Goal: Task Accomplishment & Management: Manage account settings

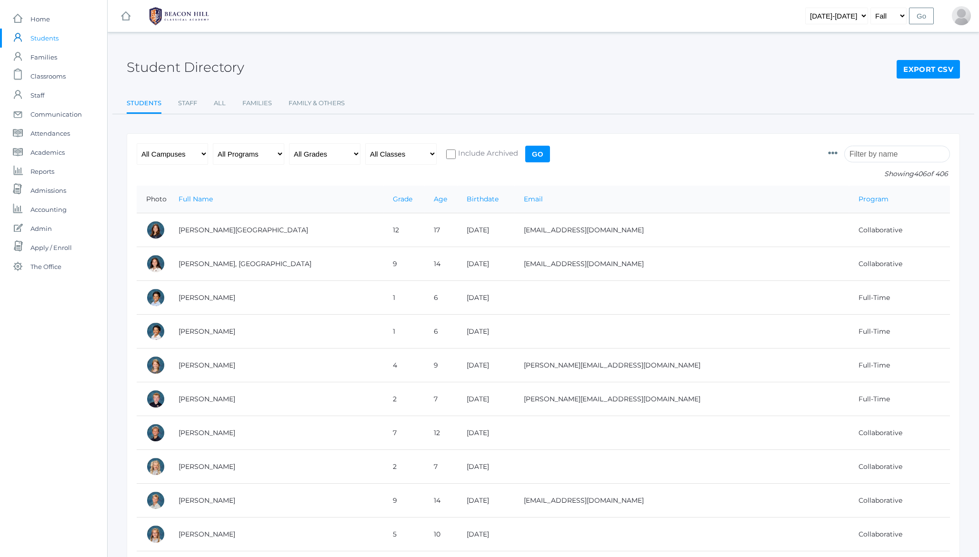
click at [177, 70] on h2 "Student Directory" at bounding box center [186, 67] width 118 height 15
click at [49, 76] on span "Classrooms" at bounding box center [47, 76] width 35 height 19
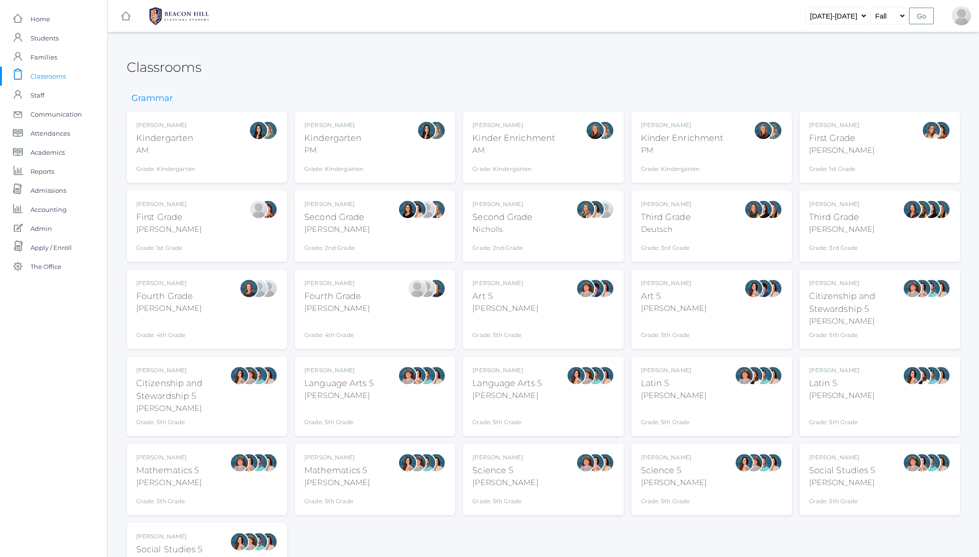
click at [167, 150] on div "AM" at bounding box center [165, 150] width 59 height 11
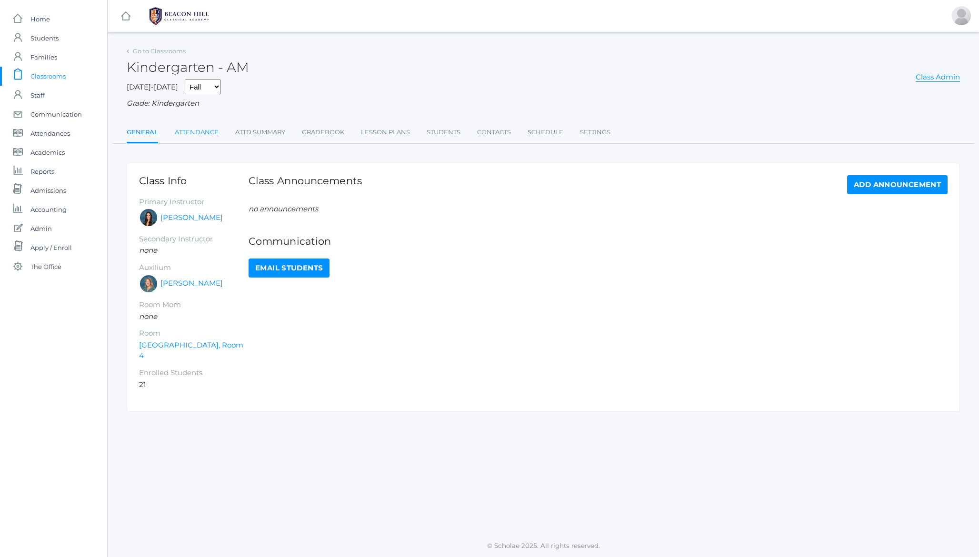
click at [194, 136] on link "Attendance" at bounding box center [197, 132] width 44 height 19
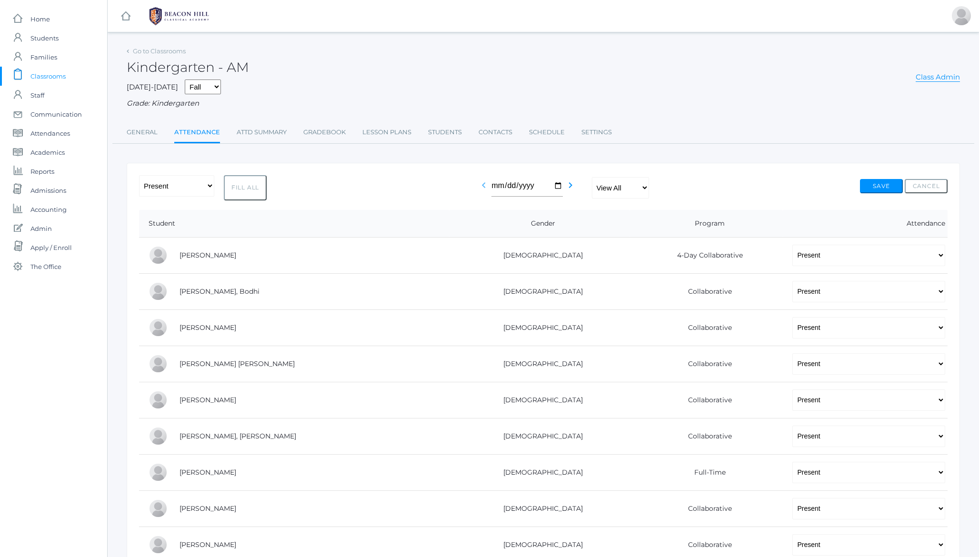
click at [482, 185] on icon "chevron_left" at bounding box center [483, 185] width 11 height 11
click at [175, 68] on h2 "Kindergarten - AM" at bounding box center [188, 67] width 122 height 15
click at [379, 60] on div "Kindergarten - AM Class Admin" at bounding box center [543, 61] width 833 height 35
click at [46, 76] on span "Classrooms" at bounding box center [47, 76] width 35 height 19
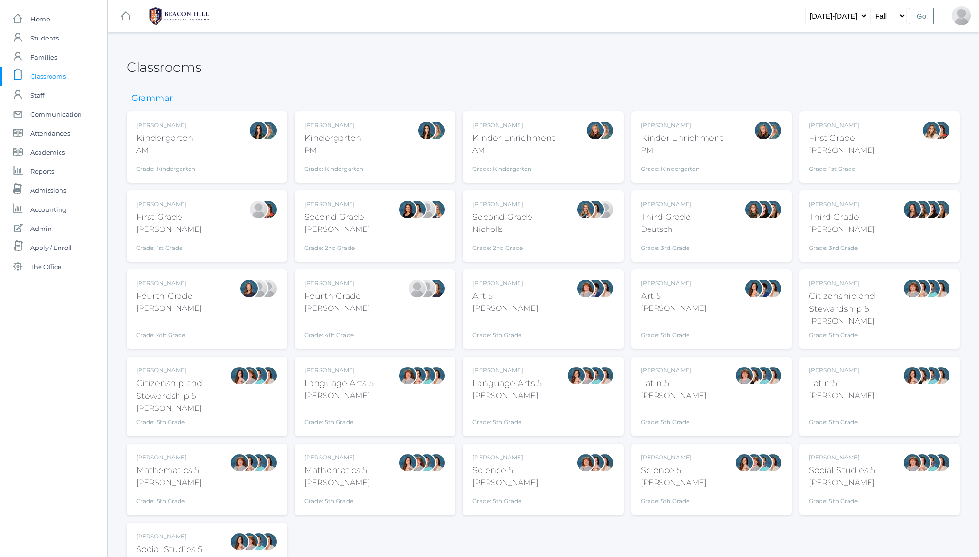
click at [318, 297] on div "Fourth Grade" at bounding box center [337, 296] width 66 height 13
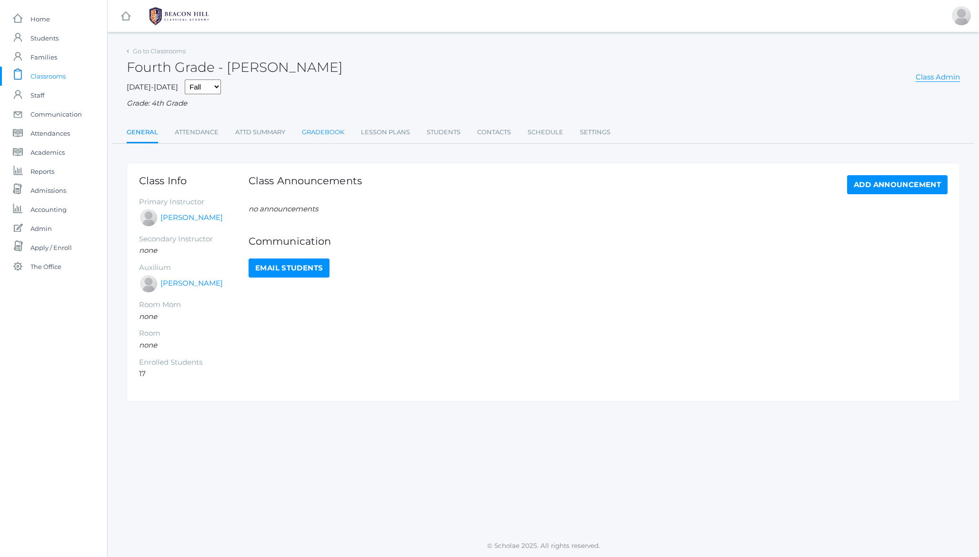
click at [326, 130] on link "Gradebook" at bounding box center [323, 132] width 42 height 19
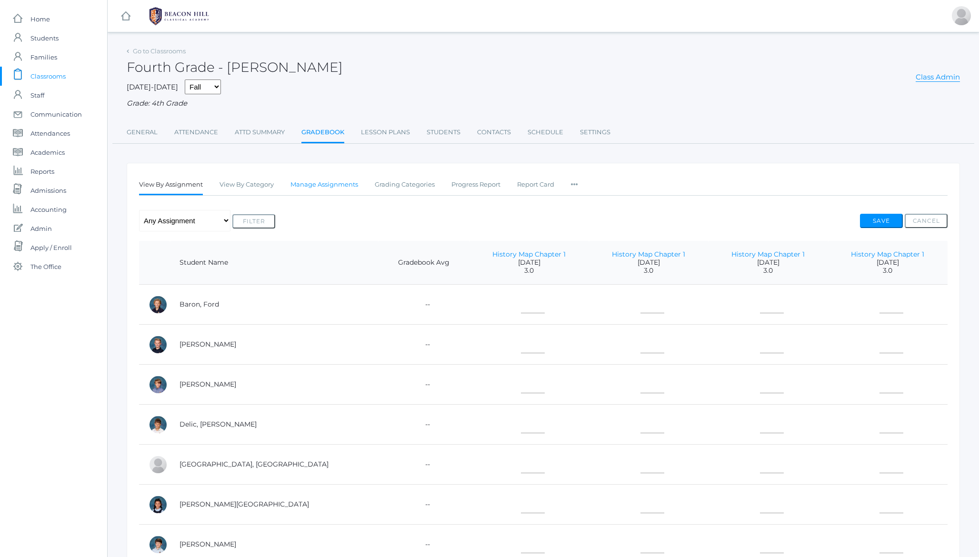
click at [317, 185] on link "Manage Assignments" at bounding box center [324, 184] width 68 height 19
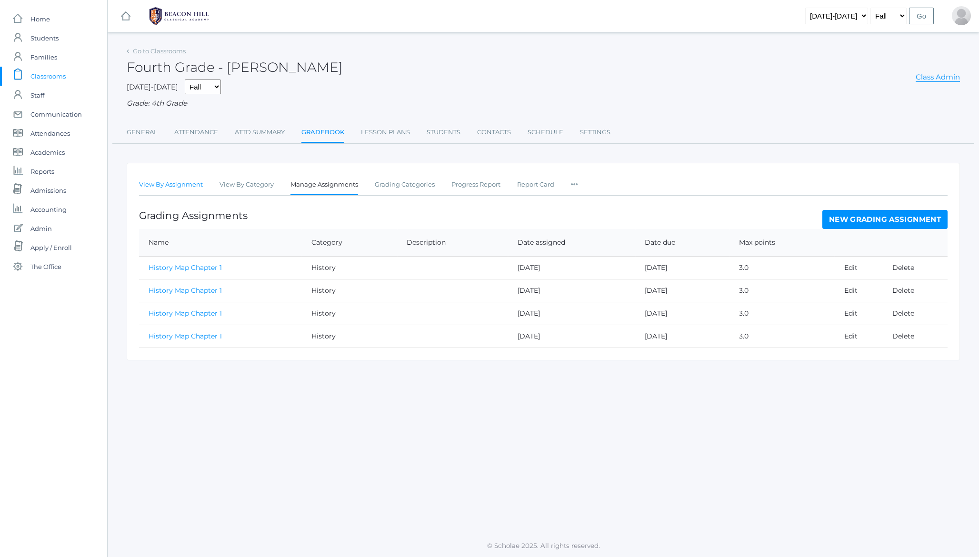
click at [166, 185] on link "View By Assignment" at bounding box center [171, 184] width 64 height 19
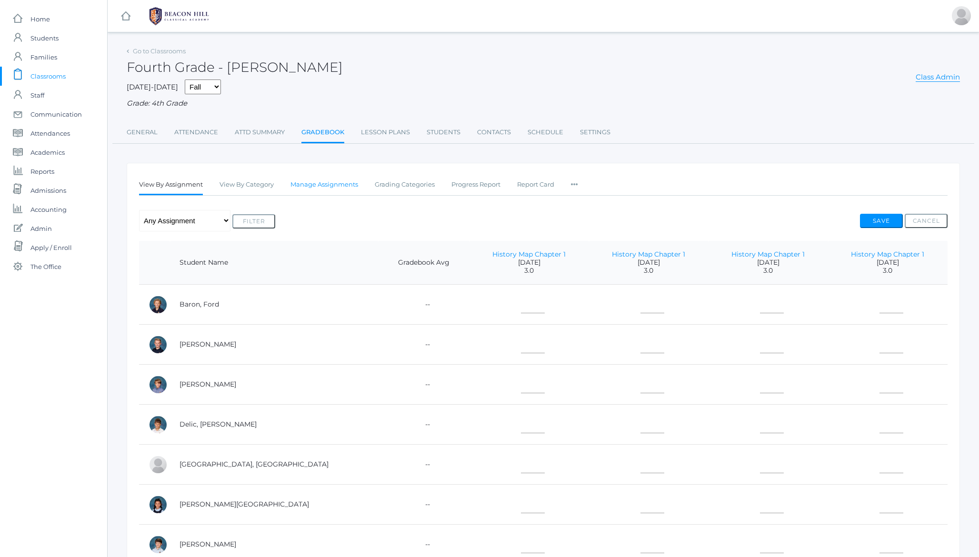
click at [332, 187] on link "Manage Assignments" at bounding box center [324, 184] width 68 height 19
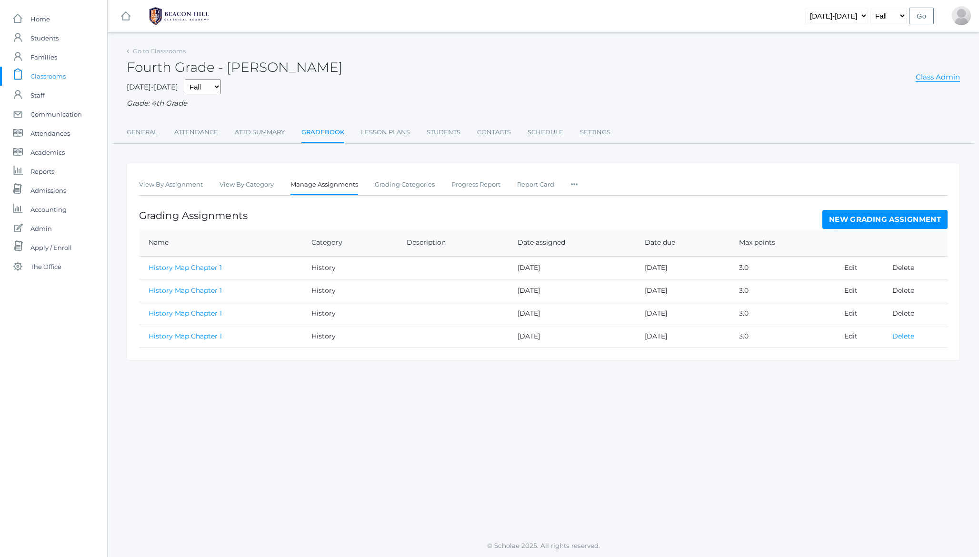
click at [904, 336] on link "Delete" at bounding box center [903, 336] width 22 height 9
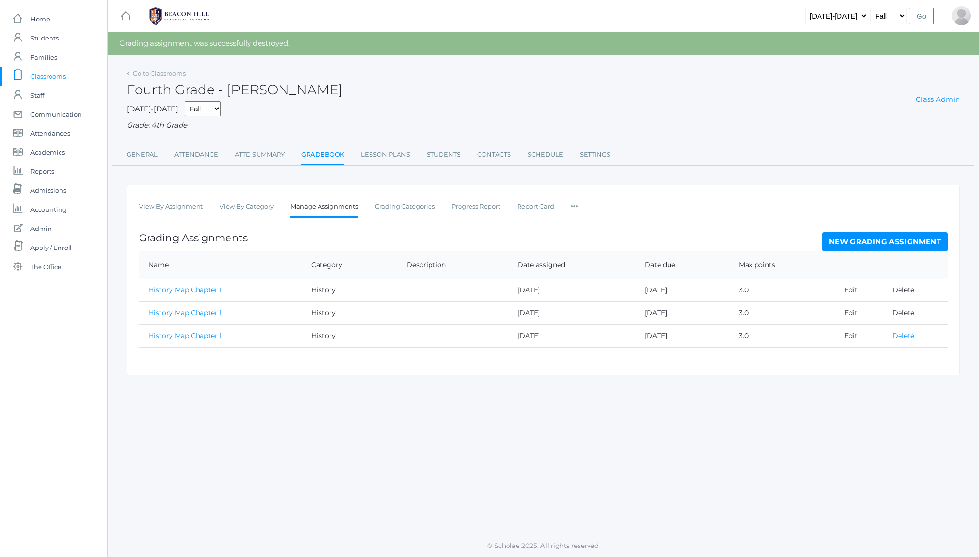
click at [902, 336] on link "Delete" at bounding box center [903, 335] width 22 height 9
click at [463, 78] on div "Fourth Grade - Chaffin Class Admin" at bounding box center [543, 84] width 833 height 35
click at [906, 335] on link "Delete" at bounding box center [903, 335] width 22 height 9
click at [902, 313] on link "Delete" at bounding box center [903, 313] width 22 height 9
click at [718, 139] on div "Go to Classrooms Fourth Grade - [PERSON_NAME] Class Admin [DATE]-[DATE] Fall Sp…" at bounding box center [543, 117] width 833 height 100
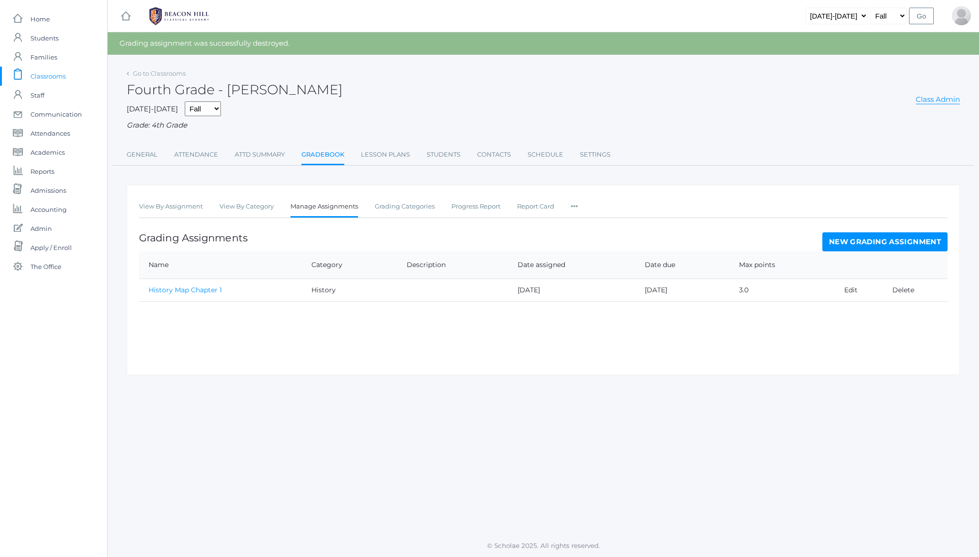
click at [255, 90] on h2 "Fourth Grade - [PERSON_NAME]" at bounding box center [235, 89] width 216 height 15
click at [38, 230] on span "Admin" at bounding box center [40, 228] width 21 height 19
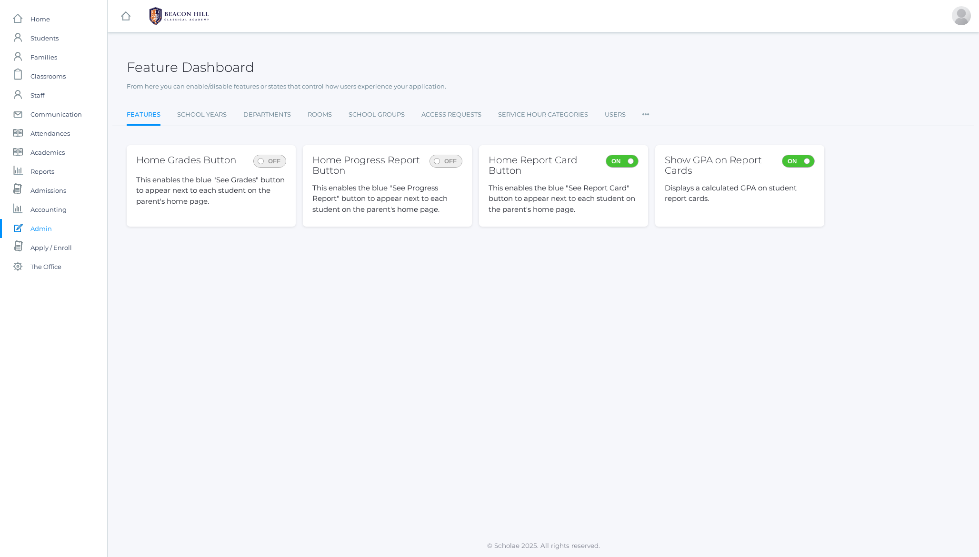
click at [648, 113] on icon at bounding box center [645, 111] width 7 height 13
click at [204, 112] on link "School Years" at bounding box center [202, 114] width 50 height 19
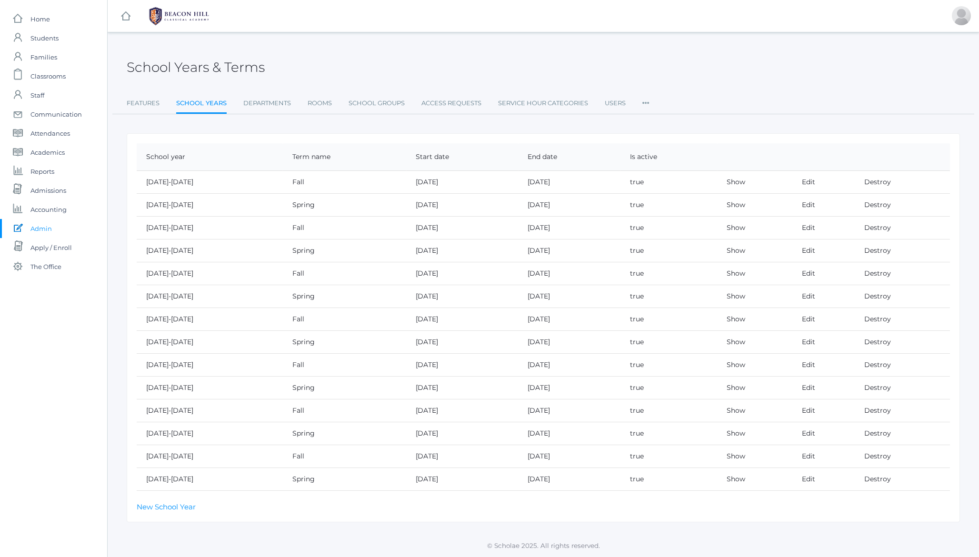
click at [154, 155] on th "School year" at bounding box center [210, 157] width 146 height 28
click at [169, 152] on th "School year" at bounding box center [210, 157] width 146 height 28
click at [815, 482] on link "Edit" at bounding box center [808, 479] width 13 height 9
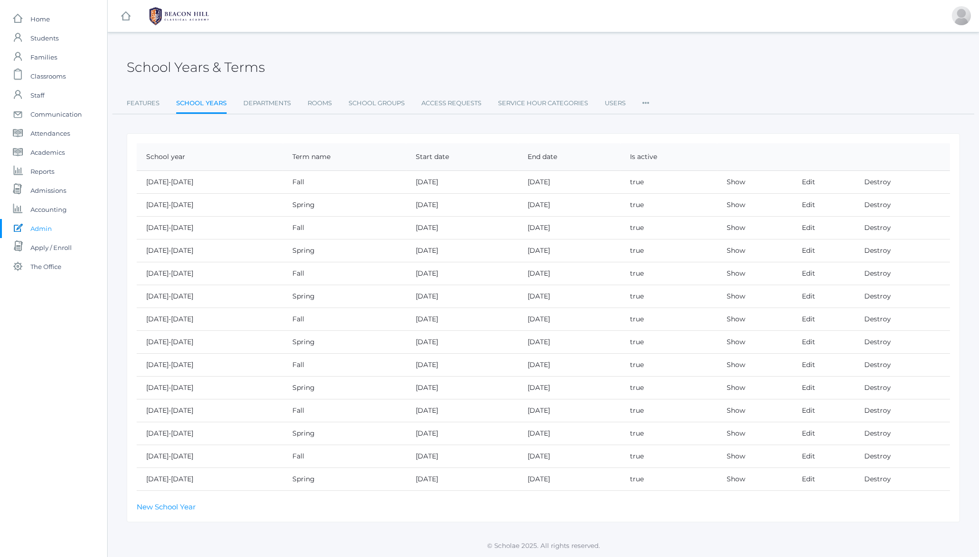
click at [155, 68] on h2 "School Years & Terms" at bounding box center [196, 67] width 138 height 15
click at [215, 63] on h2 "School Years & Terms" at bounding box center [196, 67] width 138 height 15
drag, startPoint x: 136, startPoint y: 456, endPoint x: 602, endPoint y: 460, distance: 466.7
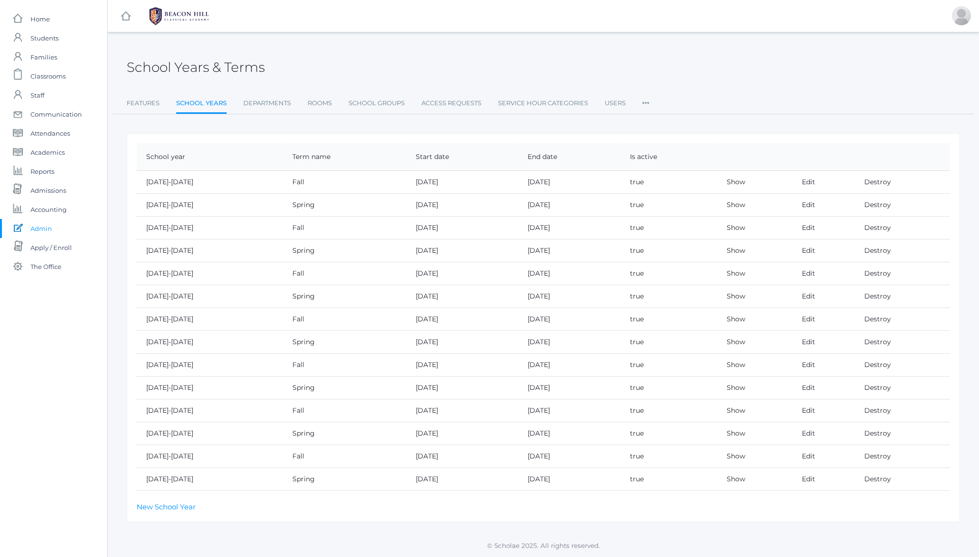
click at [602, 460] on div "School year Term name Start date End date Is active [DATE]-[DATE] Fall [DATE] […" at bounding box center [543, 327] width 833 height 389
click at [122, 456] on div "School Years & Terms Features School Years Departments Rooms School Groups Acce…" at bounding box center [543, 283] width 871 height 478
drag, startPoint x: 380, startPoint y: 458, endPoint x: 551, endPoint y: 457, distance: 171.0
click at [551, 457] on tr "[DATE]-[DATE] Fall [DATE] [DATE] true Show Edit Destroy" at bounding box center [543, 456] width 813 height 23
click at [619, 455] on td "[DATE]" at bounding box center [569, 456] width 102 height 23
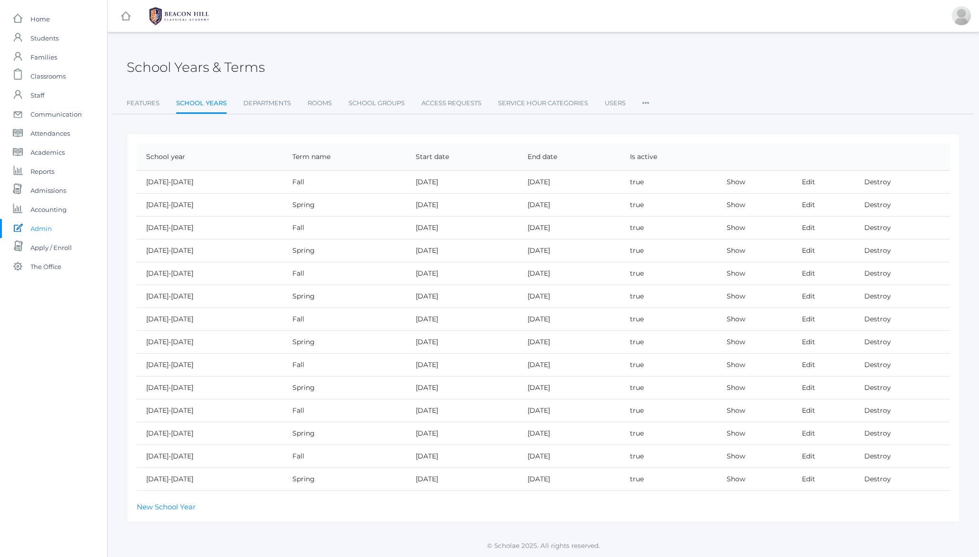
drag, startPoint x: 578, startPoint y: 458, endPoint x: 144, endPoint y: 459, distance: 434.3
click at [144, 459] on tr "[DATE]-[DATE] Fall [DATE] [DATE] true Show Edit Destroy" at bounding box center [543, 456] width 813 height 23
copy tr "[DATE]-[DATE] Fall [DATE] [DATE]"
click at [406, 480] on td "[DATE]" at bounding box center [462, 479] width 112 height 23
drag, startPoint x: 398, startPoint y: 480, endPoint x: 423, endPoint y: 478, distance: 24.8
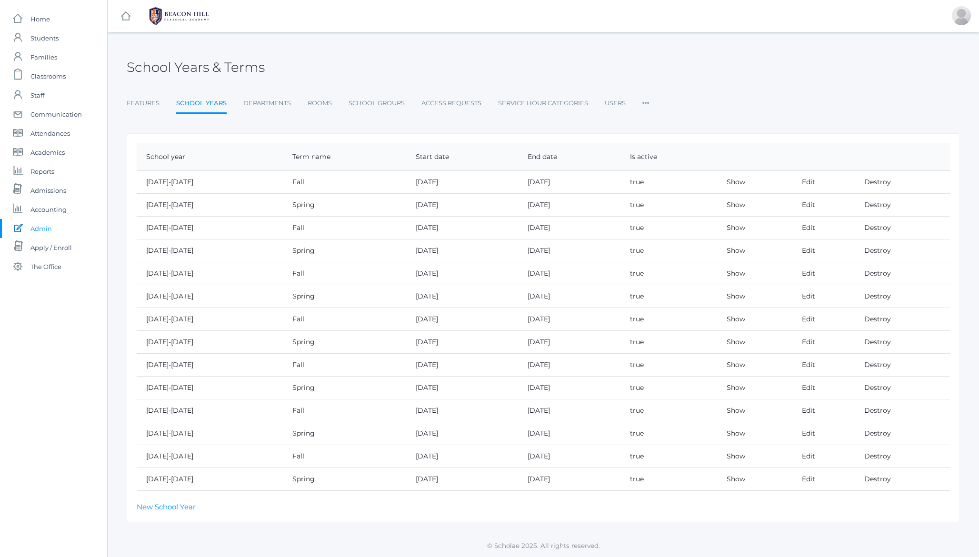
click at [423, 478] on td "[DATE]" at bounding box center [462, 479] width 112 height 23
copy td "[DATE]"
click at [520, 479] on td "[DATE]" at bounding box center [569, 479] width 102 height 23
drag, startPoint x: 520, startPoint y: 479, endPoint x: 545, endPoint y: 480, distance: 25.7
click at [545, 480] on td "[DATE]" at bounding box center [569, 479] width 102 height 23
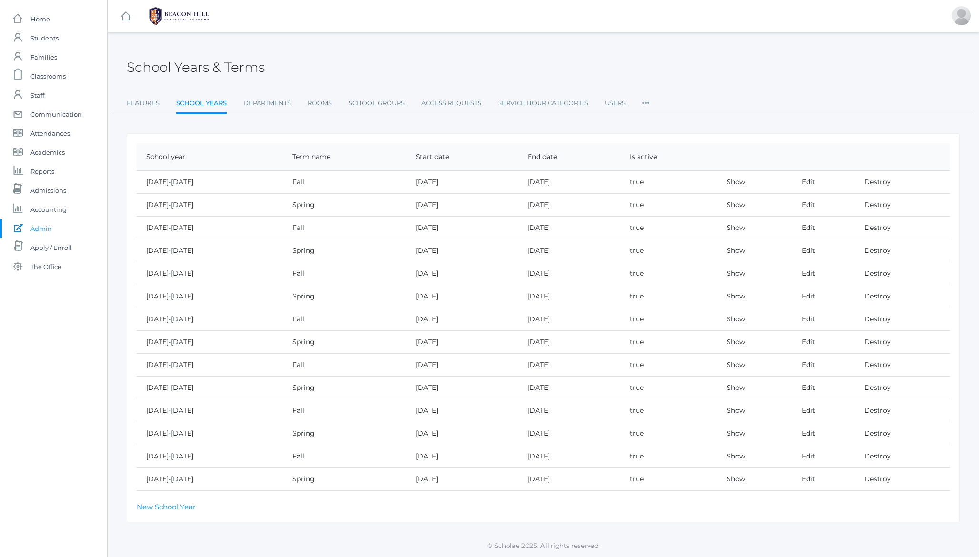
copy td "[DATE]"
